Goal: Information Seeking & Learning: Learn about a topic

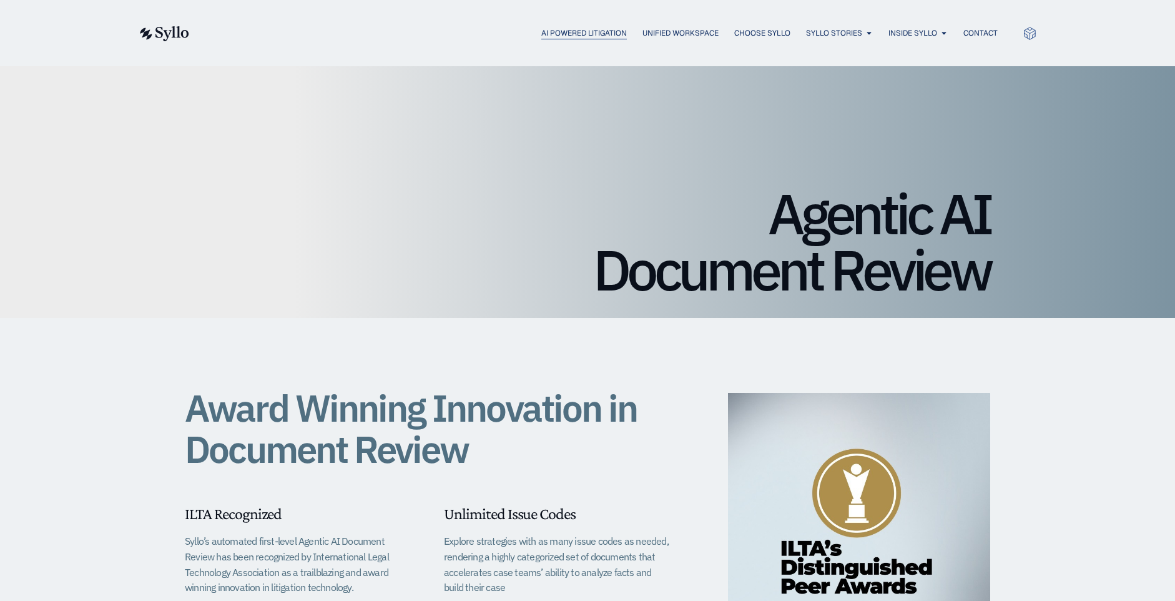
click at [588, 30] on span "AI Powered Litigation" at bounding box center [584, 32] width 86 height 11
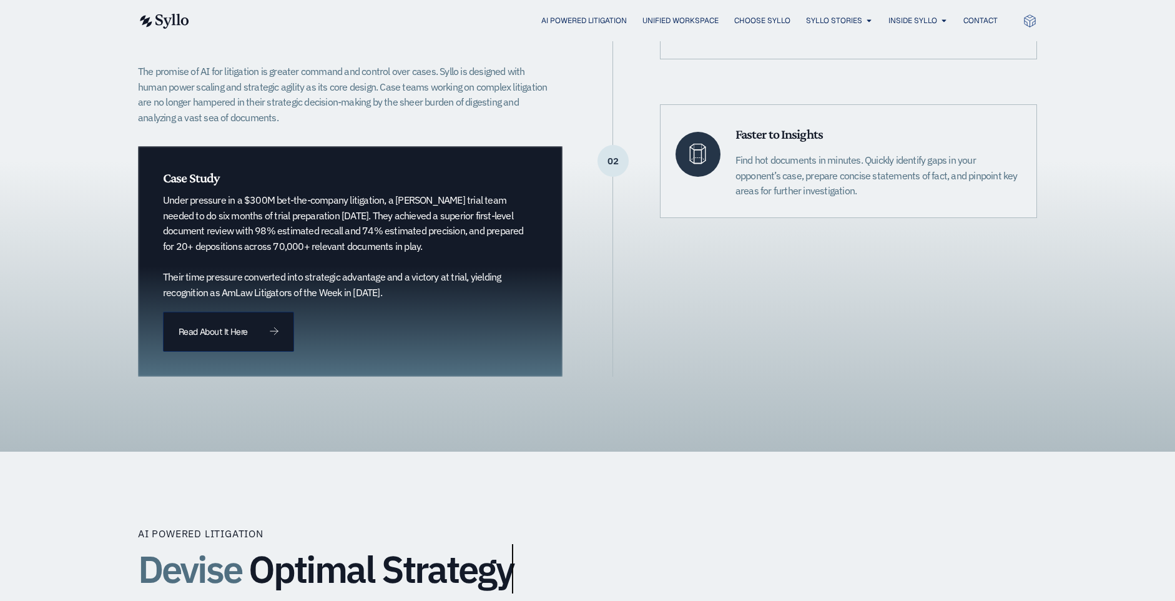
scroll to position [446, 0]
